Goal: Navigation & Orientation: Find specific page/section

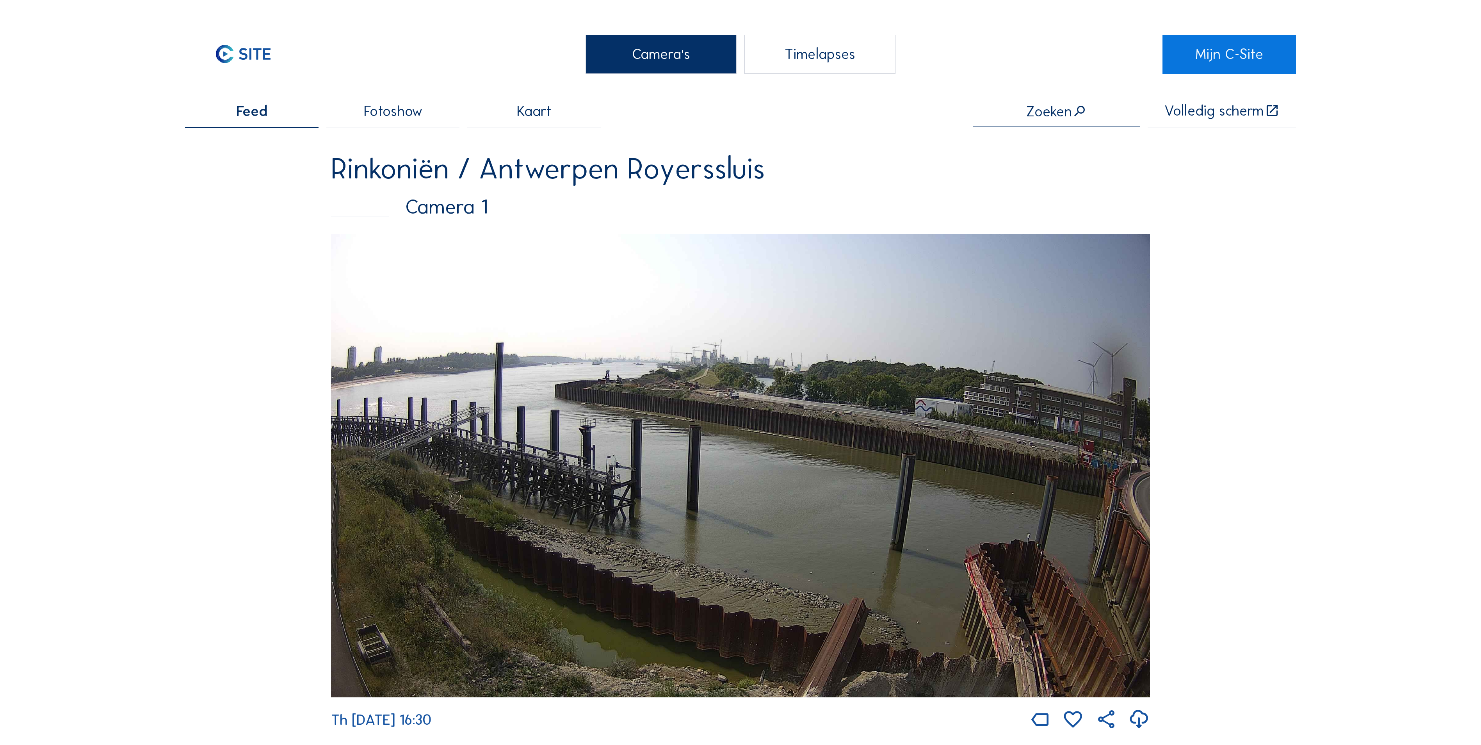
scroll to position [1405, 0]
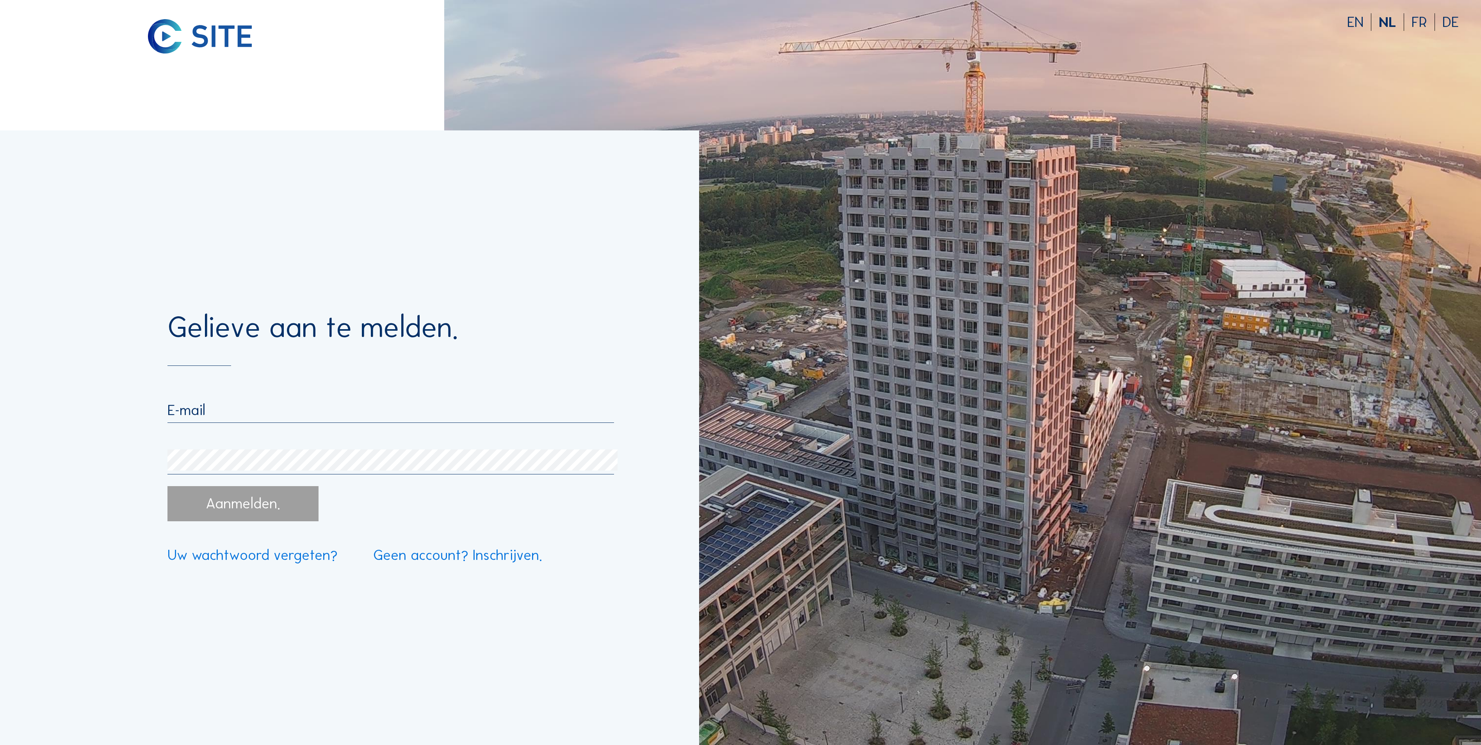
type input "ward.vertonghen@artesroegiers.be"
click at [245, 504] on div "Aanmelden." at bounding box center [242, 503] width 151 height 35
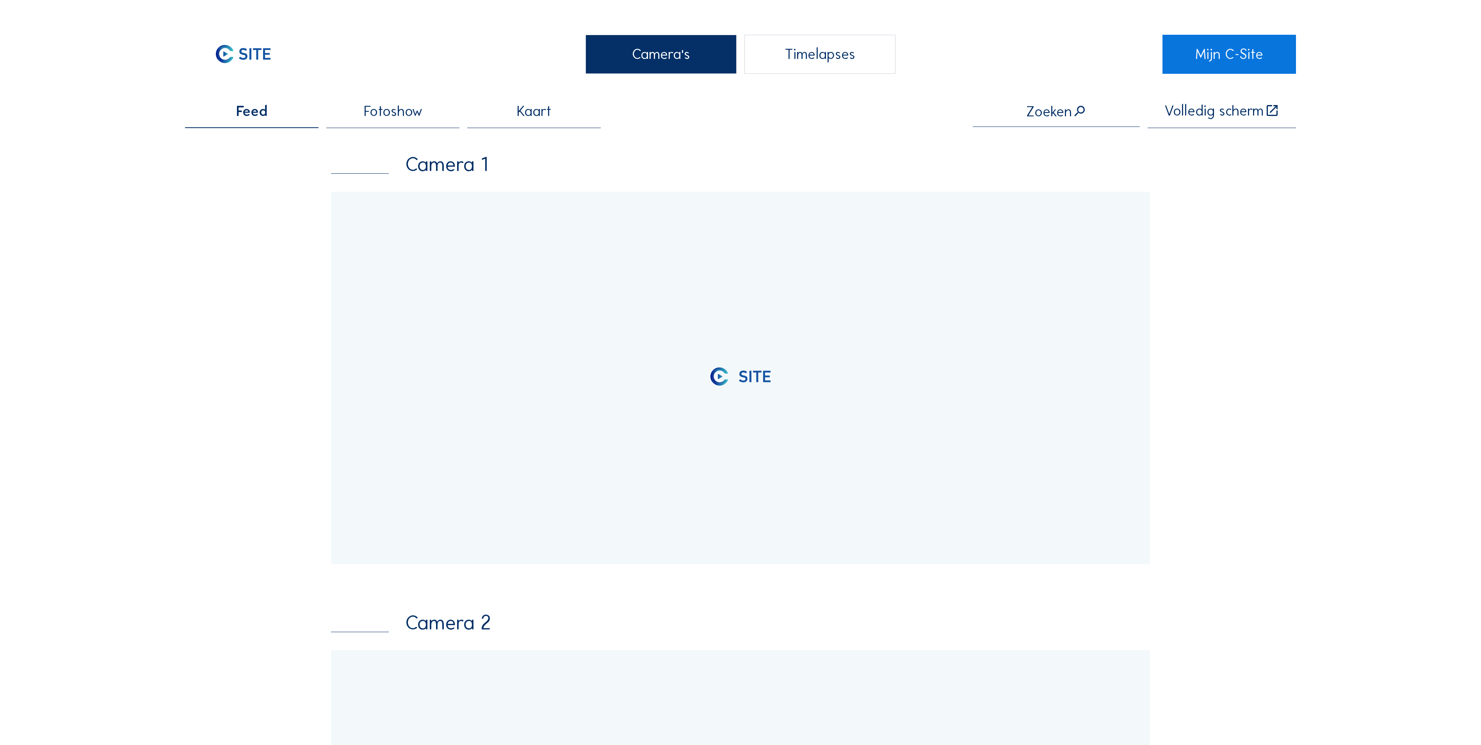
click at [637, 59] on div "Camera's" at bounding box center [661, 54] width 151 height 39
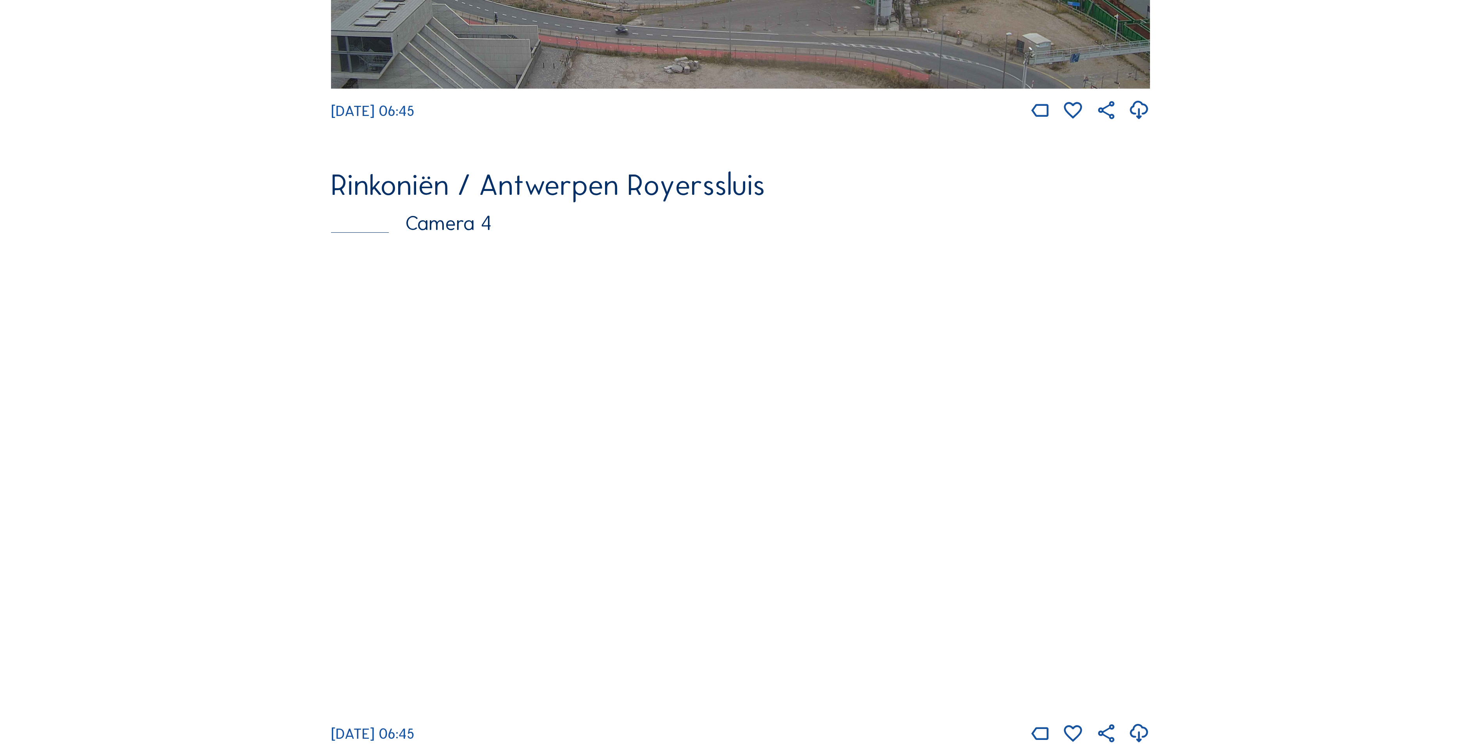
scroll to position [2030, 0]
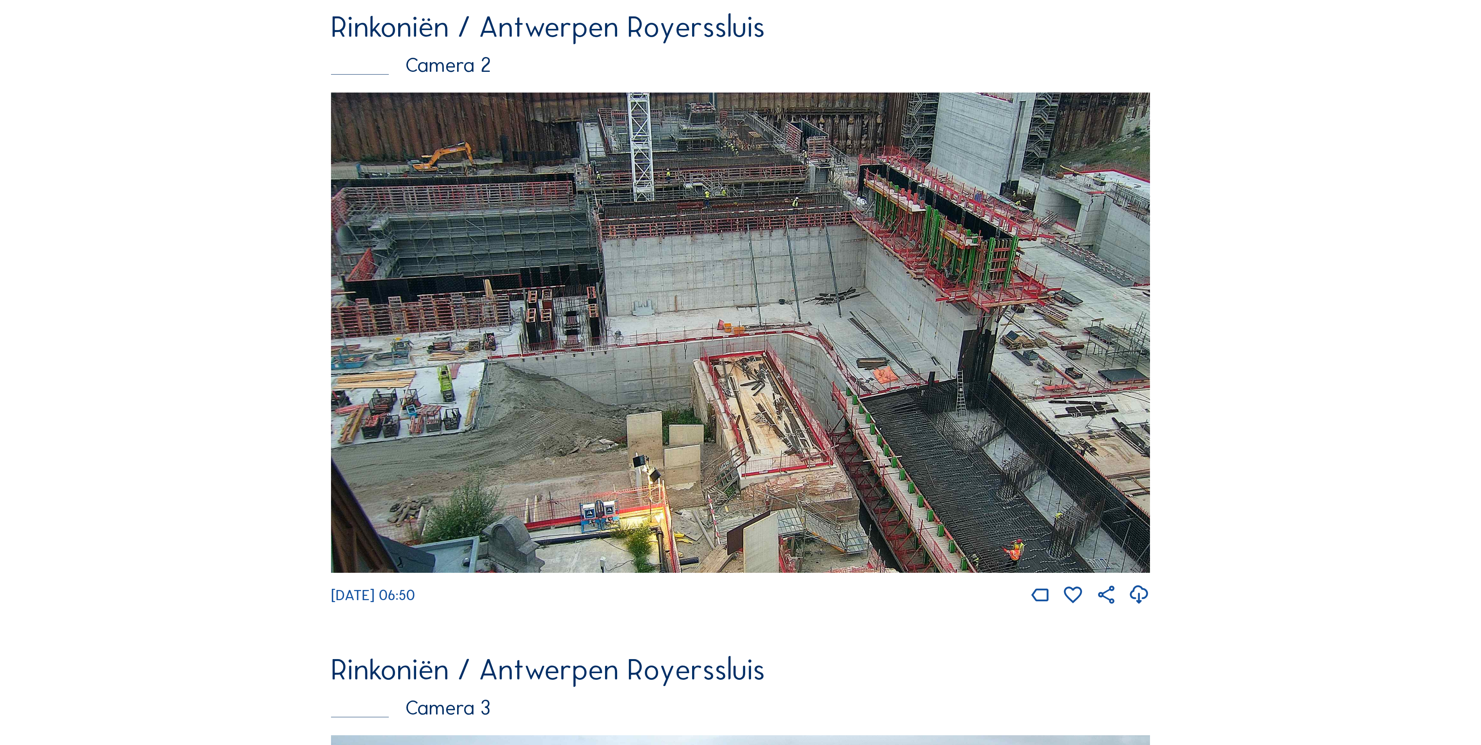
scroll to position [723, 0]
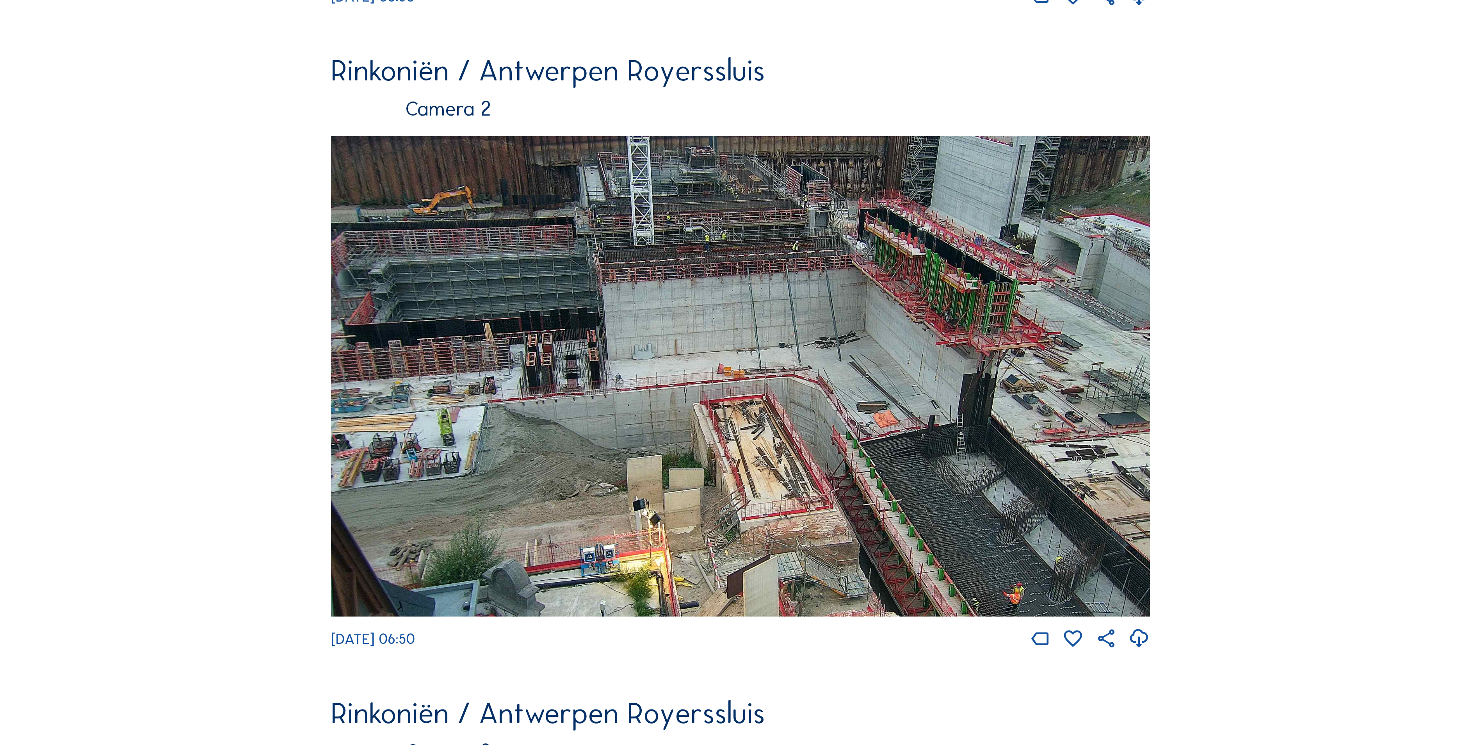
drag, startPoint x: 55, startPoint y: 184, endPoint x: 1202, endPoint y: 73, distance: 1153.2
click at [1205, 71] on div "Feed Fotoshow Kaart Zoeken Volledig scherm Rinkoniën / Antwerpen Royerssluis Ca…" at bounding box center [740, 637] width 1111 height 2515
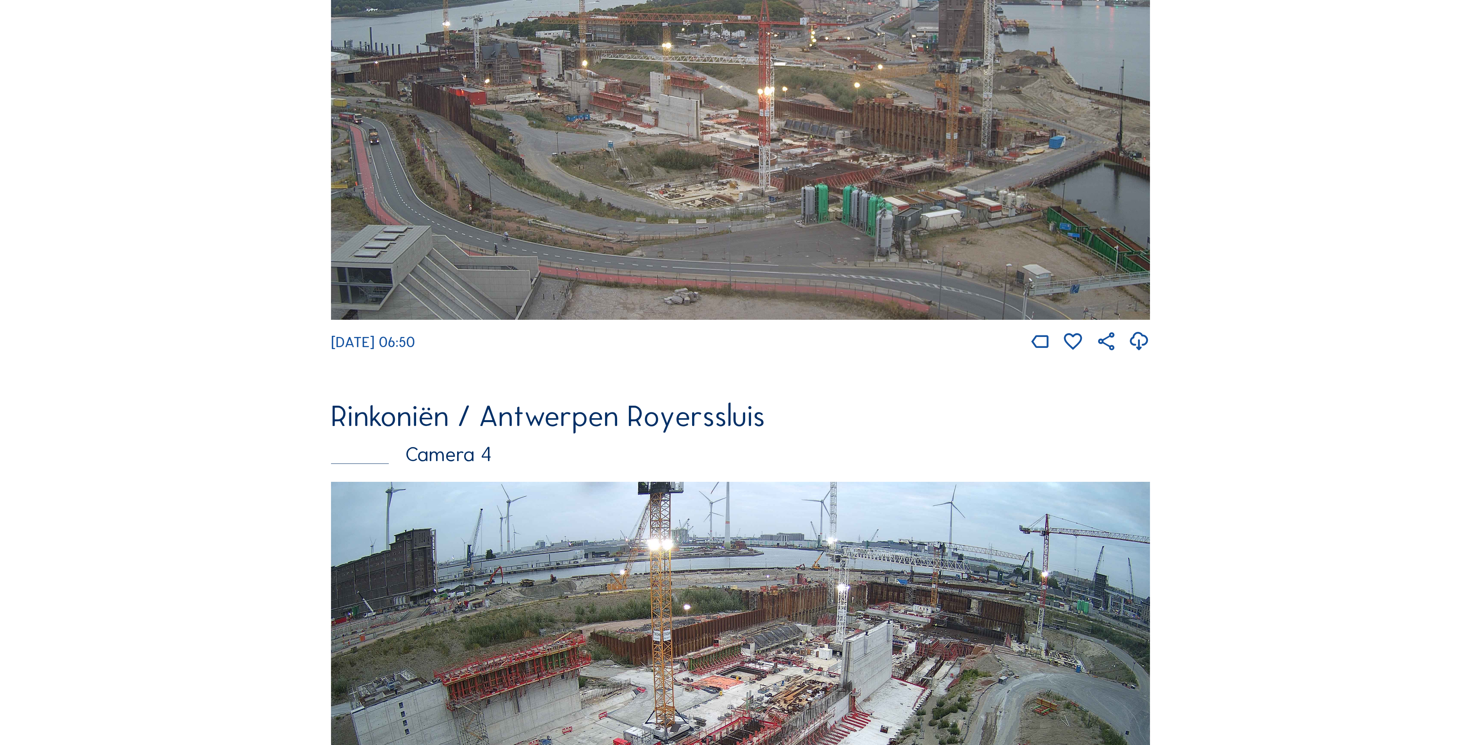
scroll to position [1894, 0]
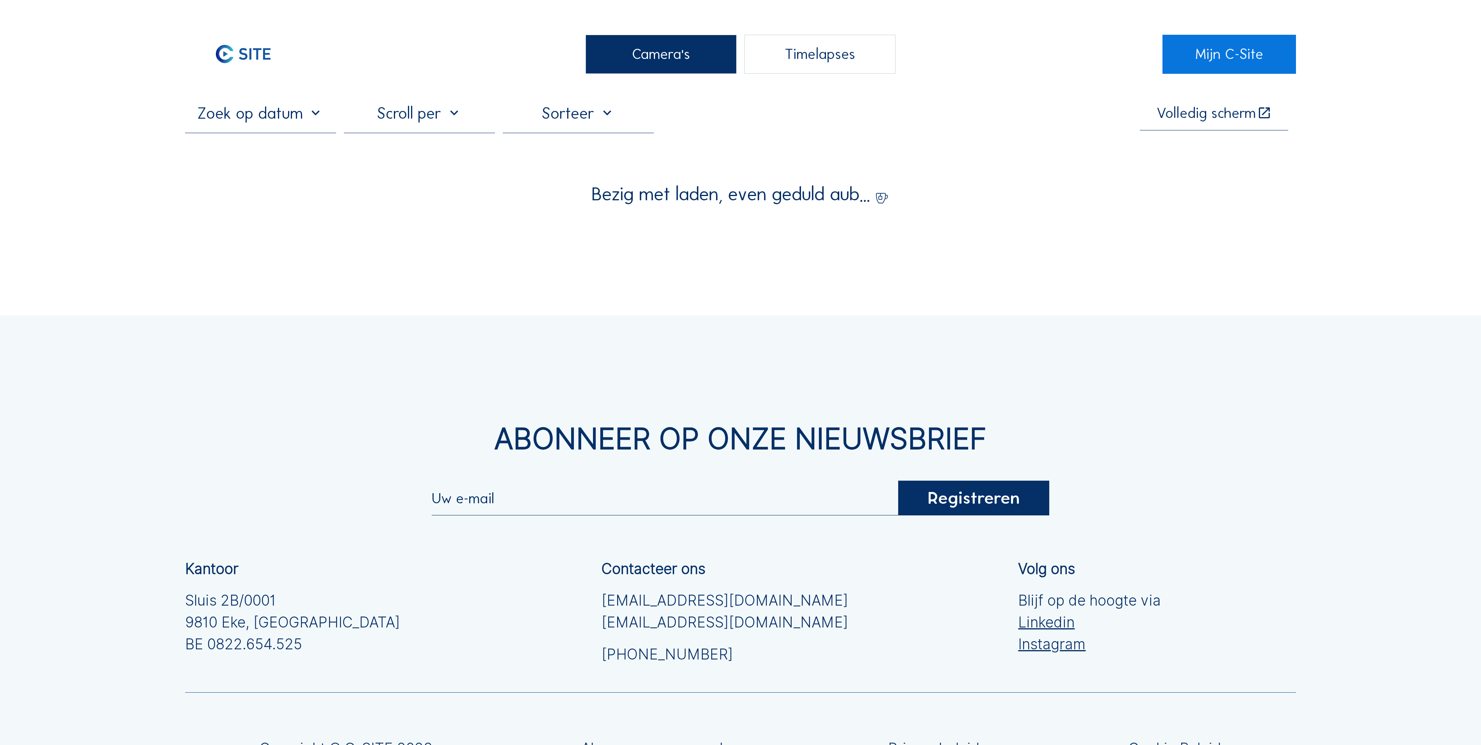
click at [664, 50] on div "Camera's" at bounding box center [661, 54] width 151 height 39
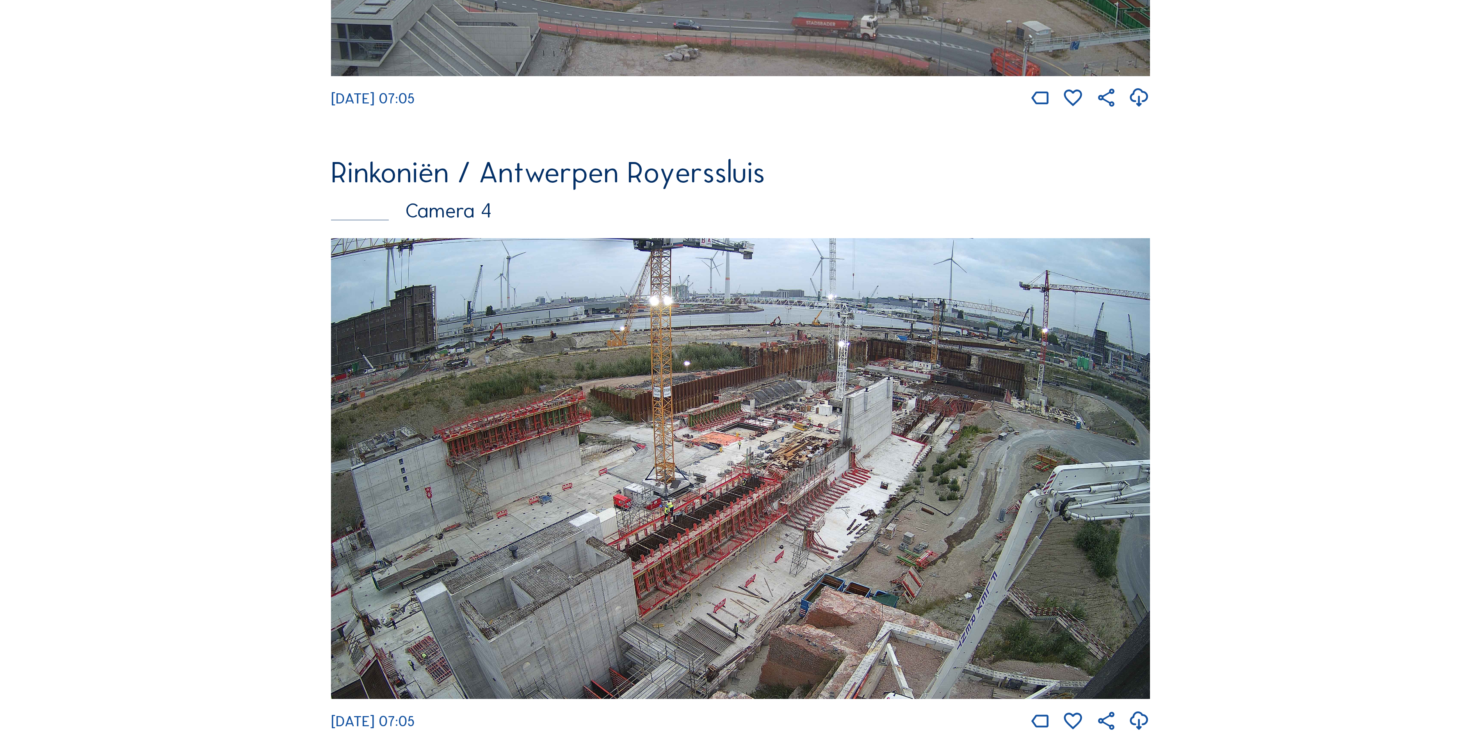
scroll to position [1796, 0]
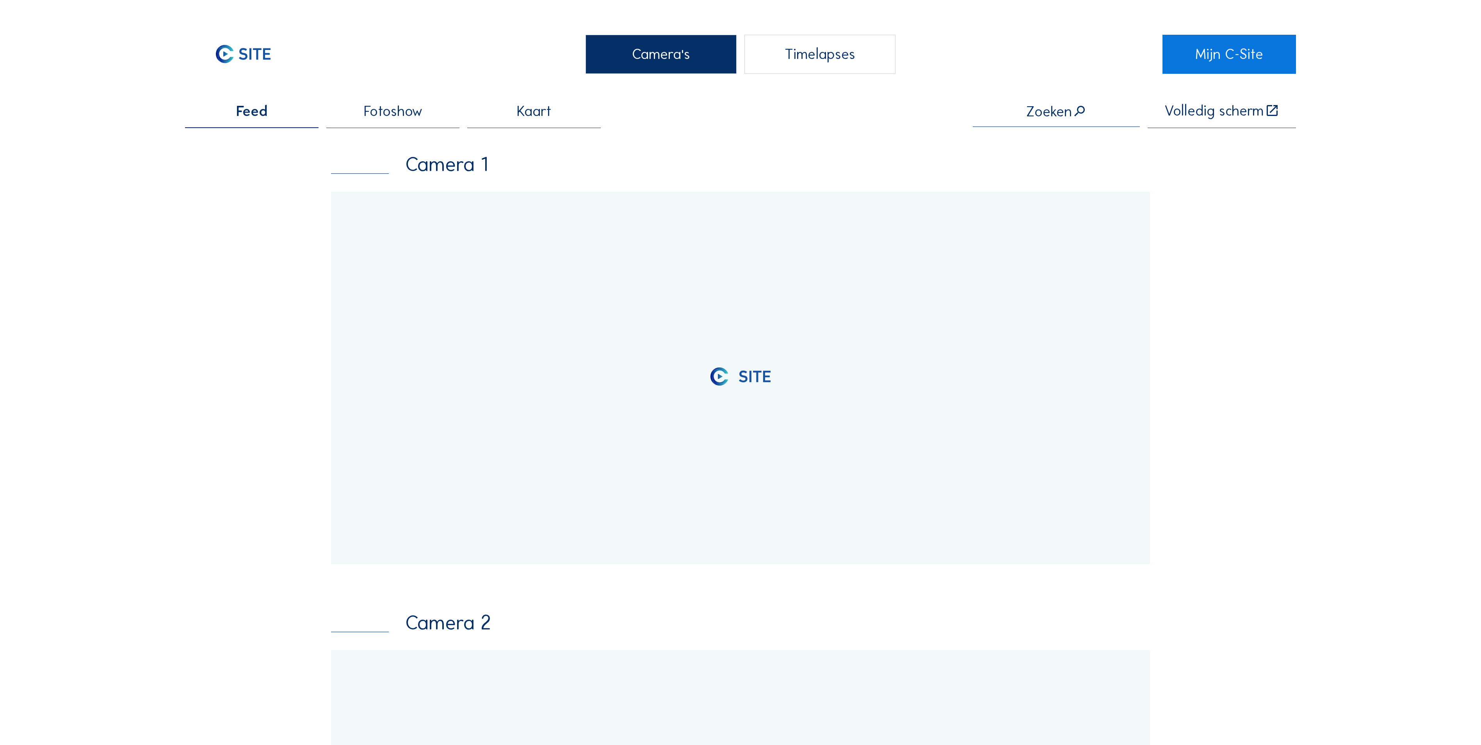
click at [668, 64] on div "Camera's" at bounding box center [661, 54] width 151 height 39
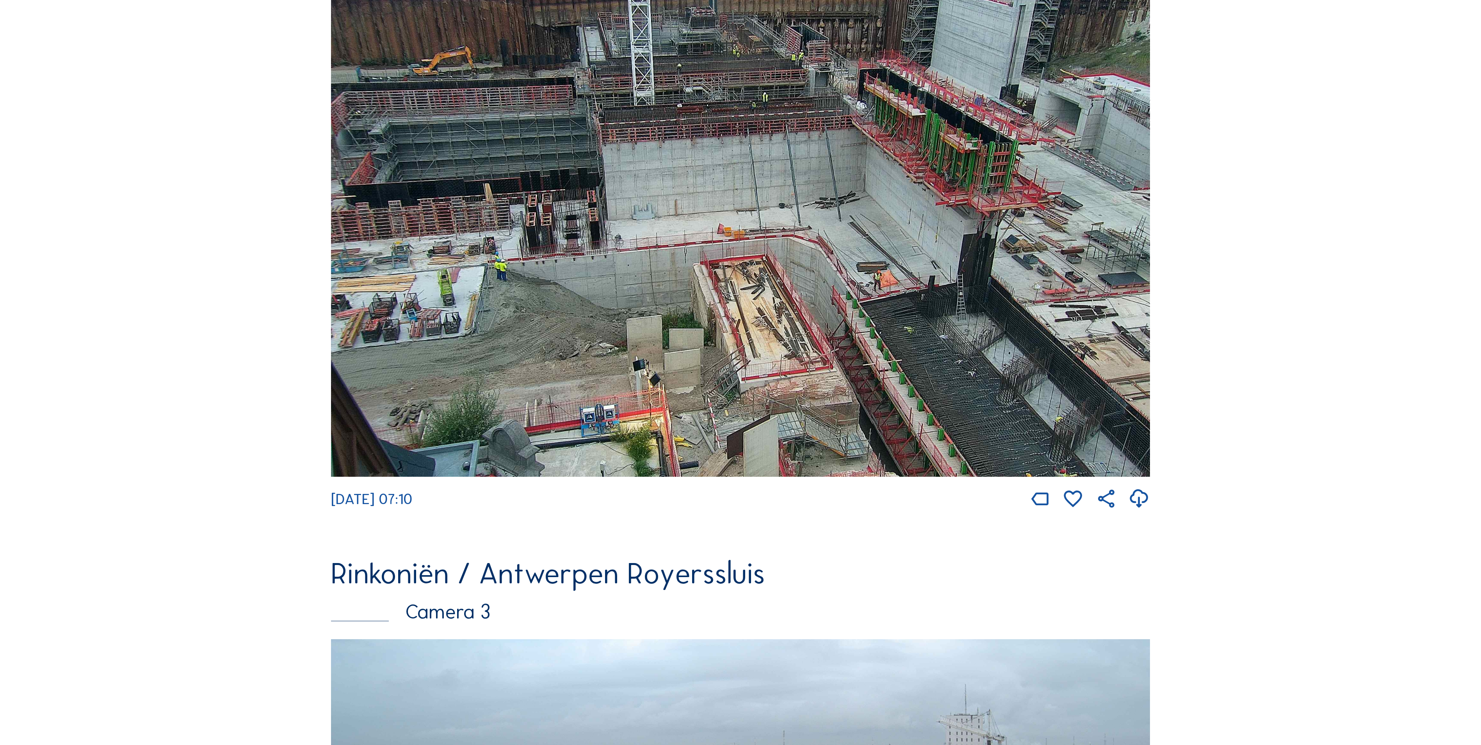
scroll to position [781, 0]
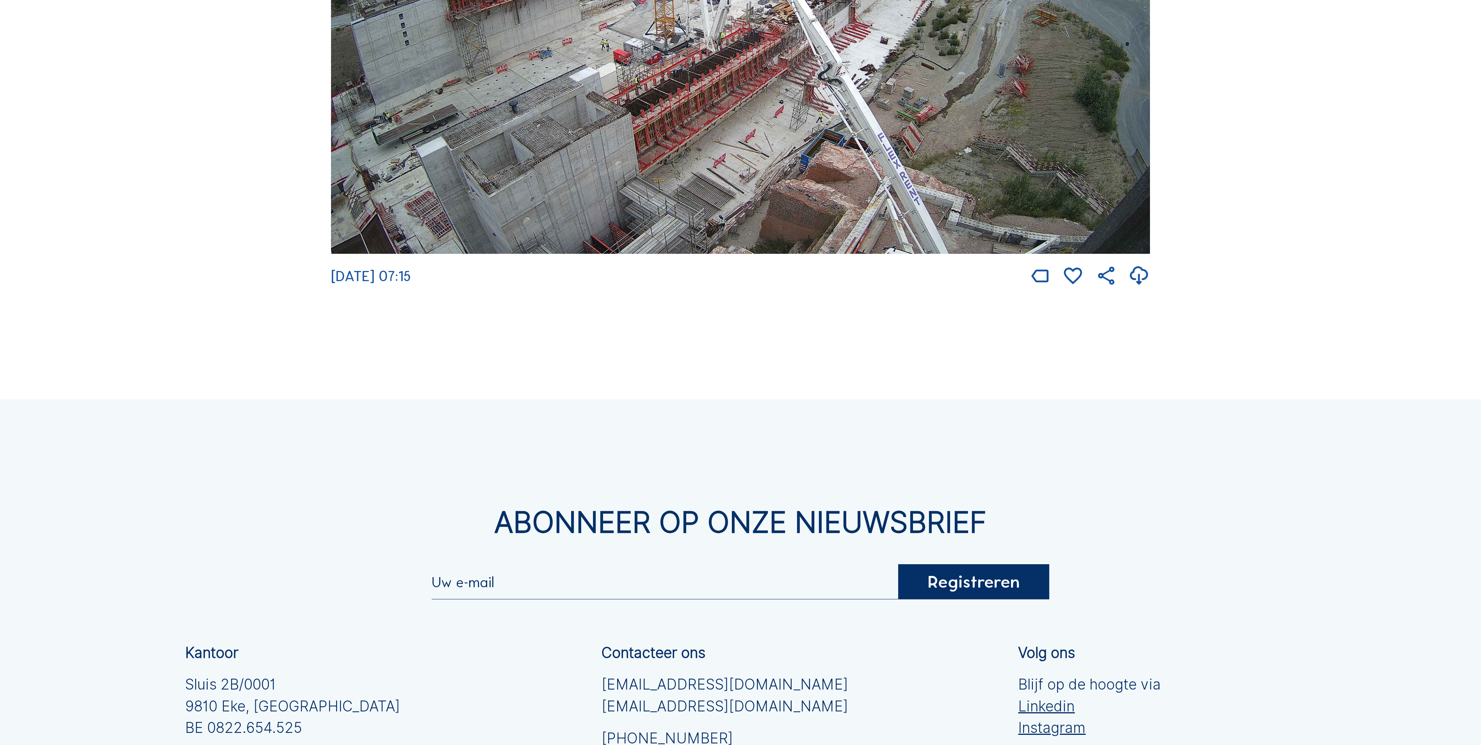
scroll to position [2108, 0]
